Goal: Find specific page/section: Find specific page/section

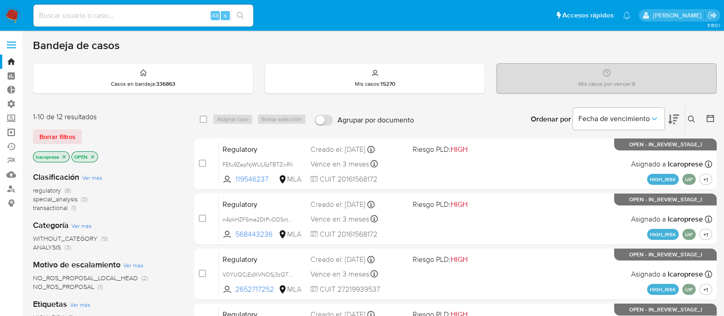
click at [11, 131] on link "Operaciones masivas" at bounding box center [54, 132] width 109 height 14
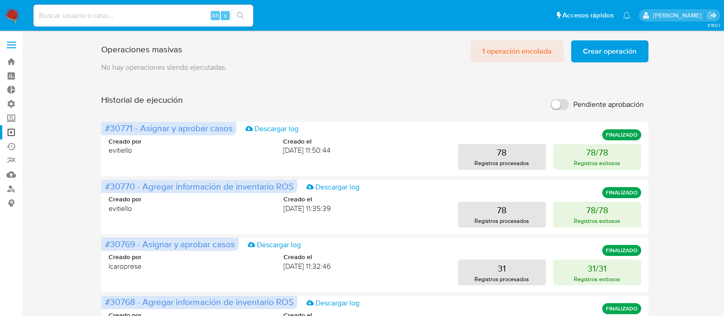
click at [531, 44] on span "1 operación encolada" at bounding box center [517, 51] width 70 height 20
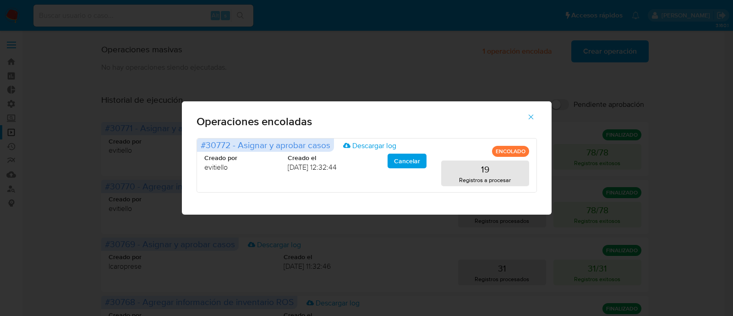
click at [532, 115] on icon "button" at bounding box center [530, 117] width 5 height 5
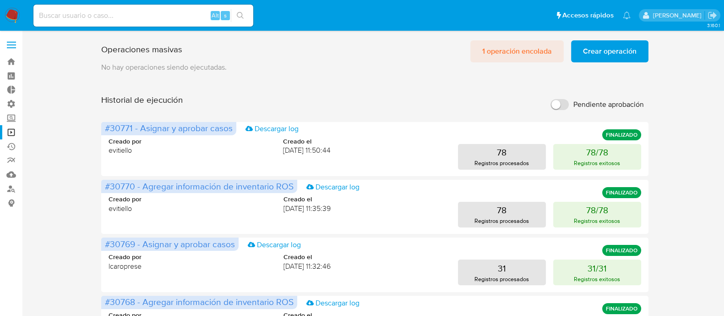
click at [545, 54] on span "1 operación encolada" at bounding box center [517, 51] width 70 height 20
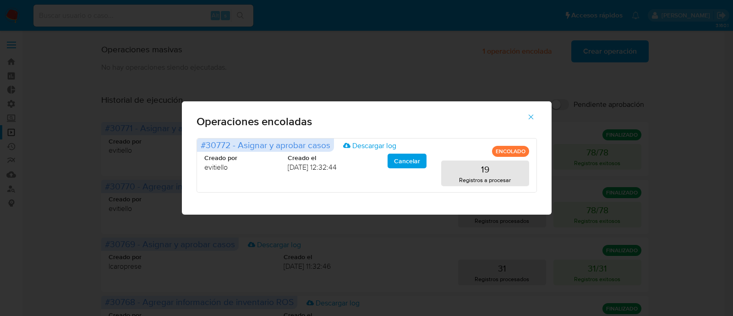
click at [531, 115] on icon "button" at bounding box center [531, 117] width 8 height 8
